Goal: Task Accomplishment & Management: Complete application form

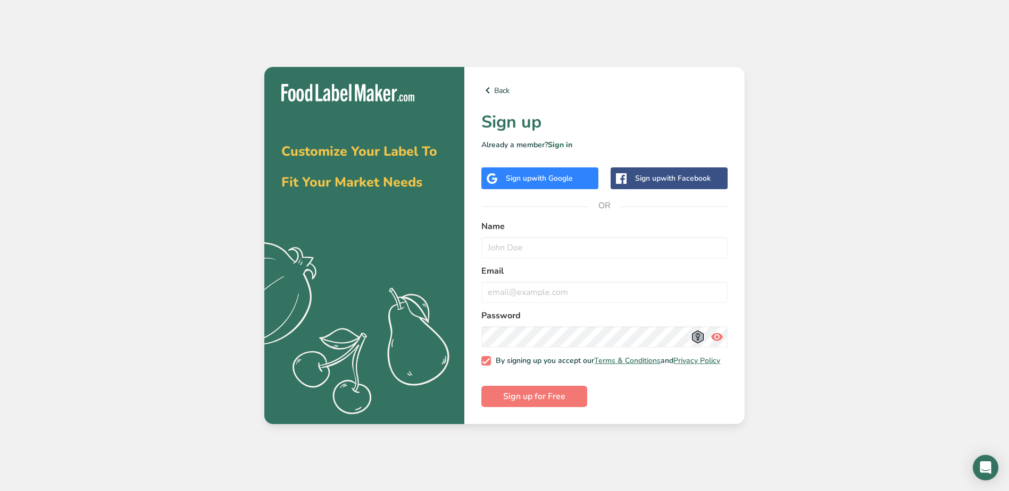
click at [558, 185] on div "Sign up with Google" at bounding box center [539, 179] width 117 height 22
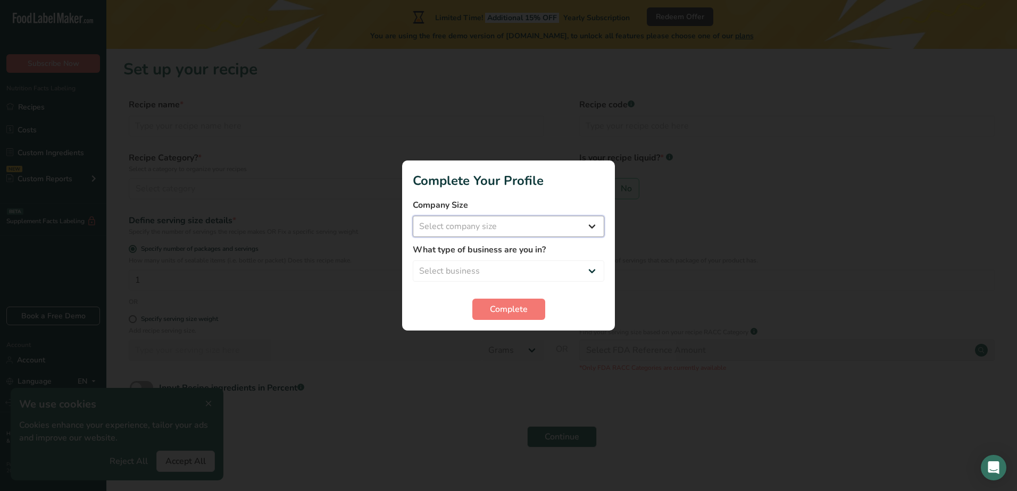
click at [515, 227] on select "Select company size Fewer than 10 Employees 10 to 50 Employees 51 to 500 Employ…" at bounding box center [508, 226] width 191 height 21
click at [633, 239] on div at bounding box center [508, 245] width 1017 height 491
click at [576, 278] on select "Select business Packaged Food Manufacturer Restaurant & Cafe Bakery Meal Plans …" at bounding box center [508, 271] width 191 height 21
click at [685, 248] on div at bounding box center [508, 245] width 1017 height 491
click at [514, 217] on select "Select company size Fewer than 10 Employees 10 to 50 Employees 51 to 500 Employ…" at bounding box center [508, 226] width 191 height 21
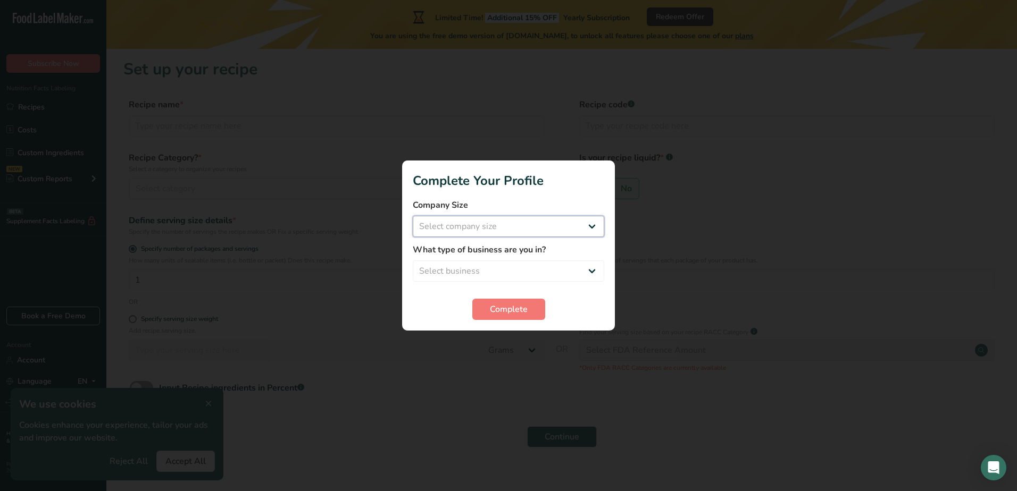
select select "1"
click at [413, 216] on select "Select company size Fewer than 10 Employees 10 to 50 Employees 51 to 500 Employ…" at bounding box center [508, 226] width 191 height 21
click at [503, 277] on select "Select business Packaged Food Manufacturer Restaurant & Cafe Bakery Meal Plans …" at bounding box center [508, 271] width 191 height 21
select select "1"
click at [413, 261] on select "Select business Packaged Food Manufacturer Restaurant & Cafe Bakery Meal Plans …" at bounding box center [508, 271] width 191 height 21
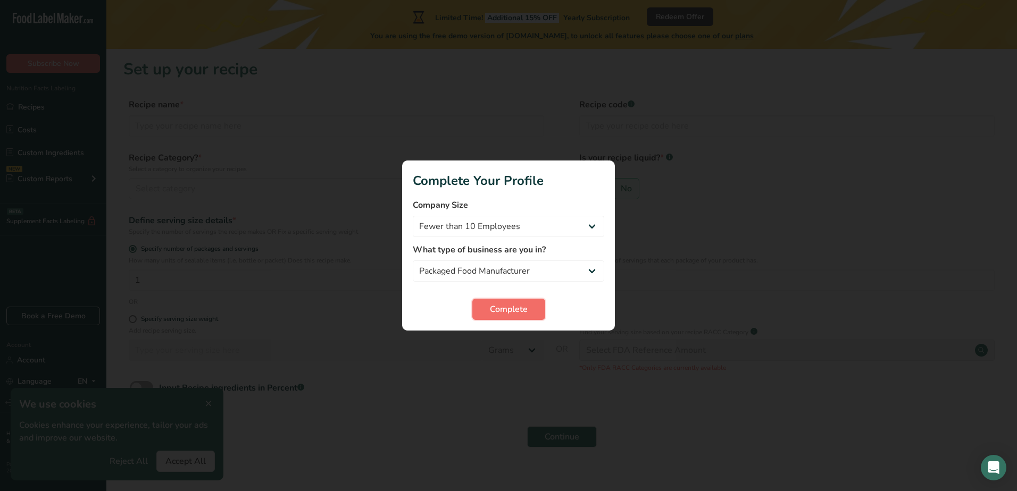
click at [504, 314] on span "Complete" at bounding box center [509, 309] width 38 height 13
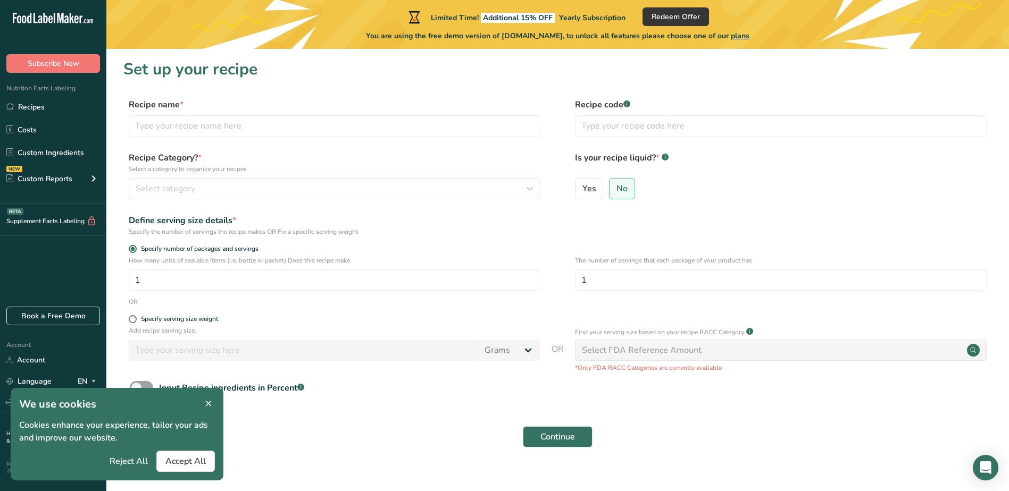
click at [956, 208] on form "Recipe name * Recipe code .a-a{fill:#347362;}.b-a{fill:#fff;} Recipe Category? …" at bounding box center [557, 276] width 869 height 356
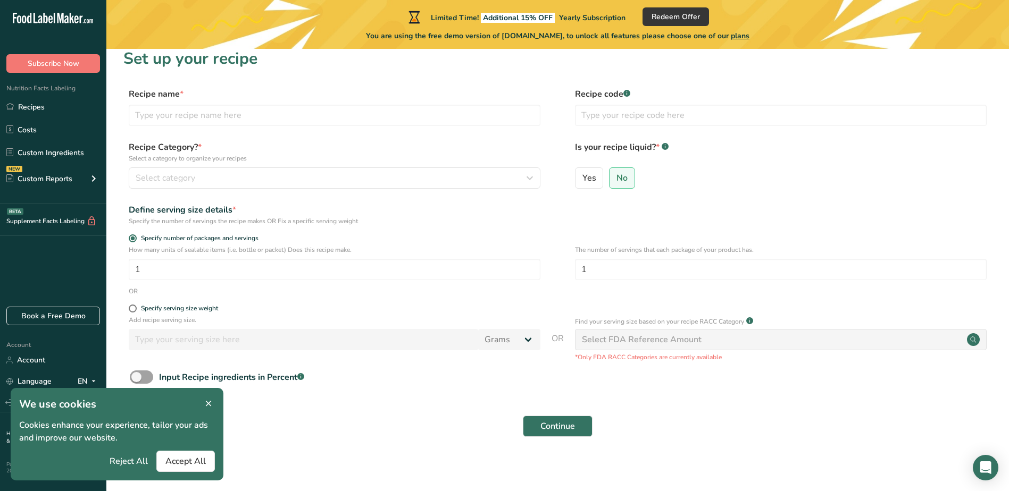
scroll to position [14, 0]
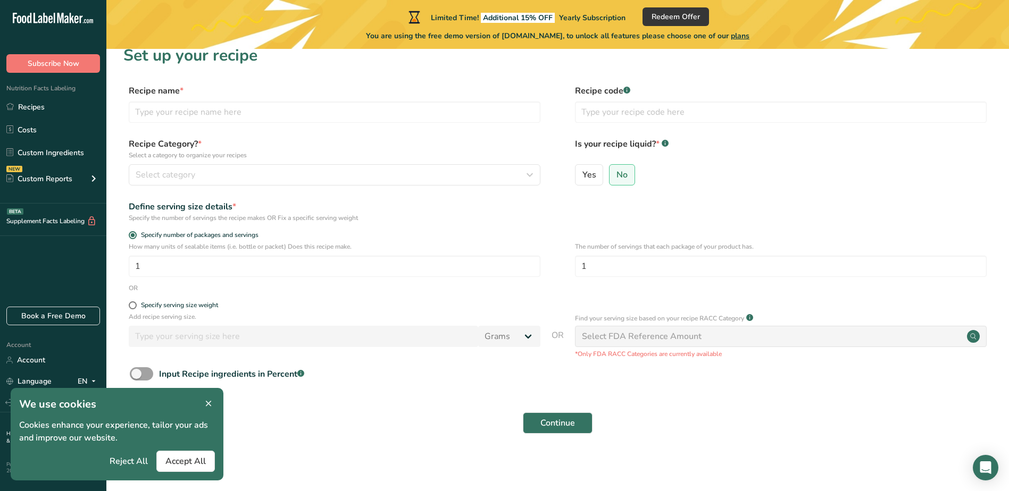
click at [211, 398] on icon at bounding box center [209, 404] width 10 height 15
